Goal: Information Seeking & Learning: Learn about a topic

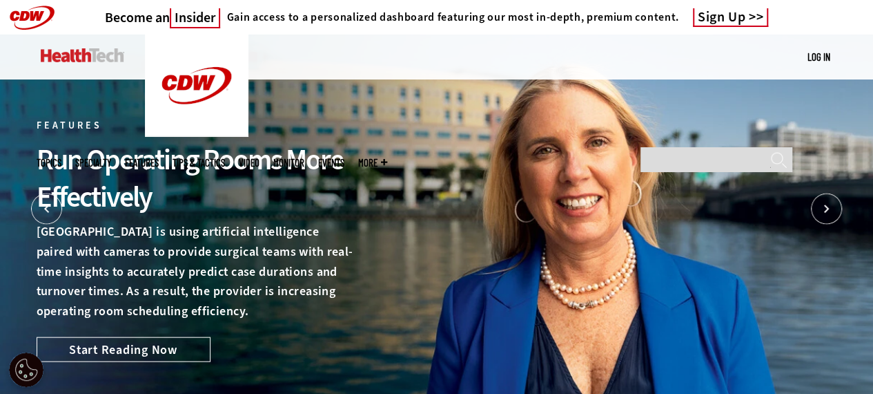
click at [81, 57] on img at bounding box center [83, 55] width 84 height 14
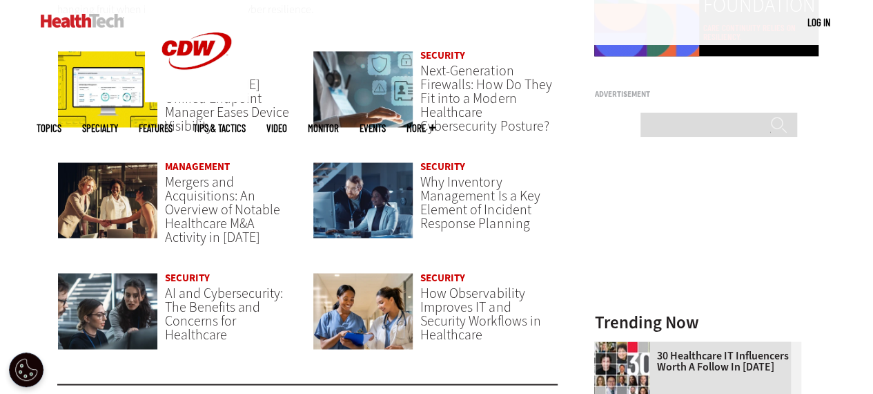
scroll to position [690, 0]
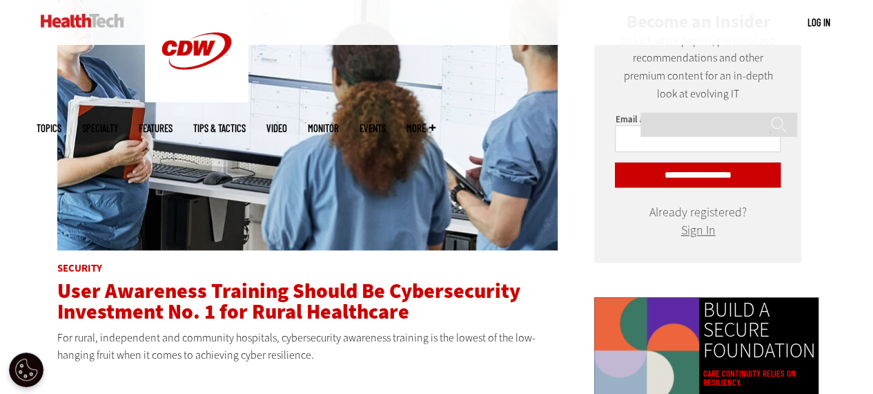
click at [264, 292] on span "User Awareness Training Should Be Cybersecurity Investment No. 1 for Rural Heal…" at bounding box center [288, 301] width 463 height 48
